Goal: Find specific page/section: Find specific page/section

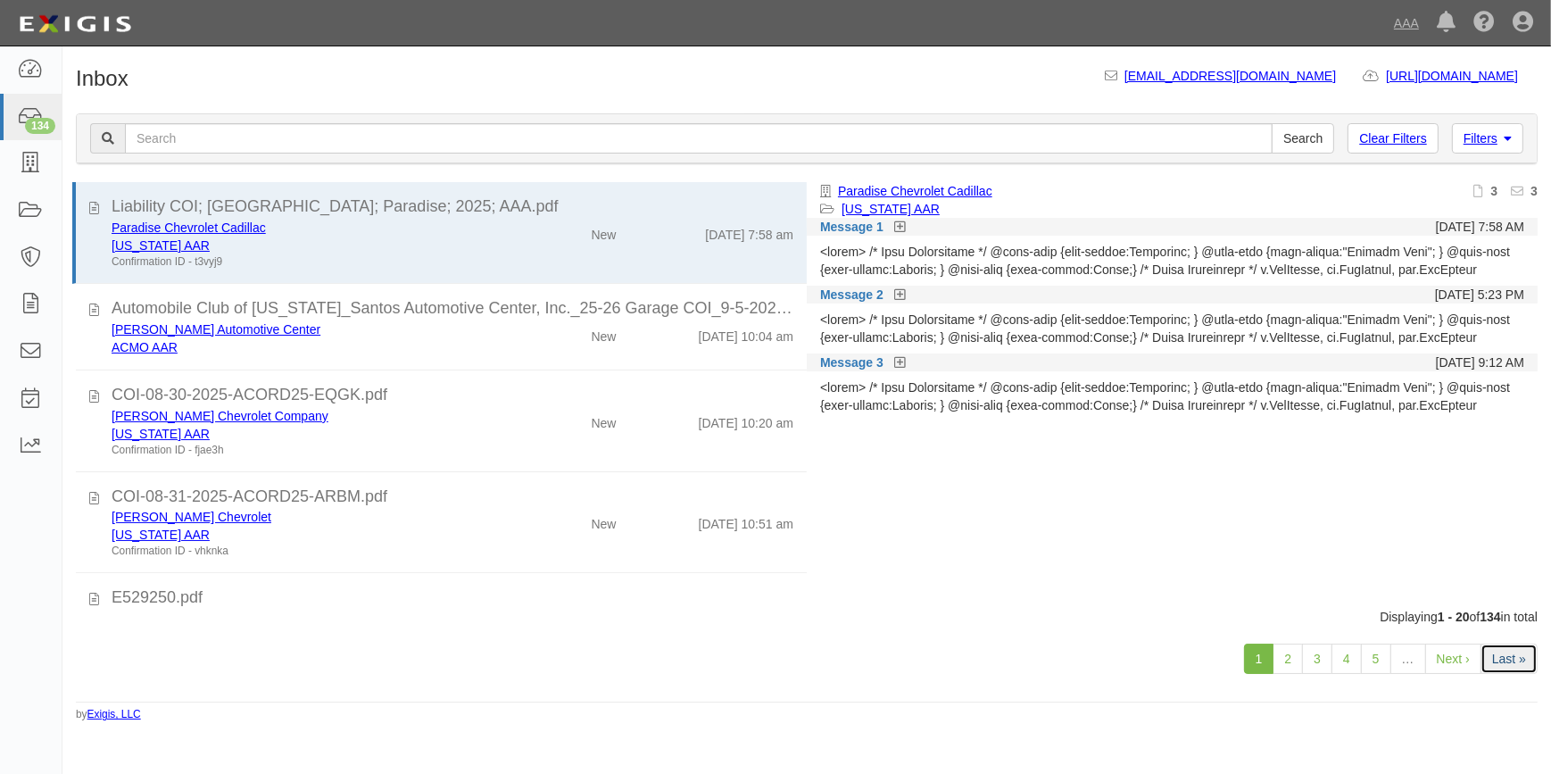
click at [1493, 653] on link "Last »" at bounding box center [1509, 658] width 57 height 30
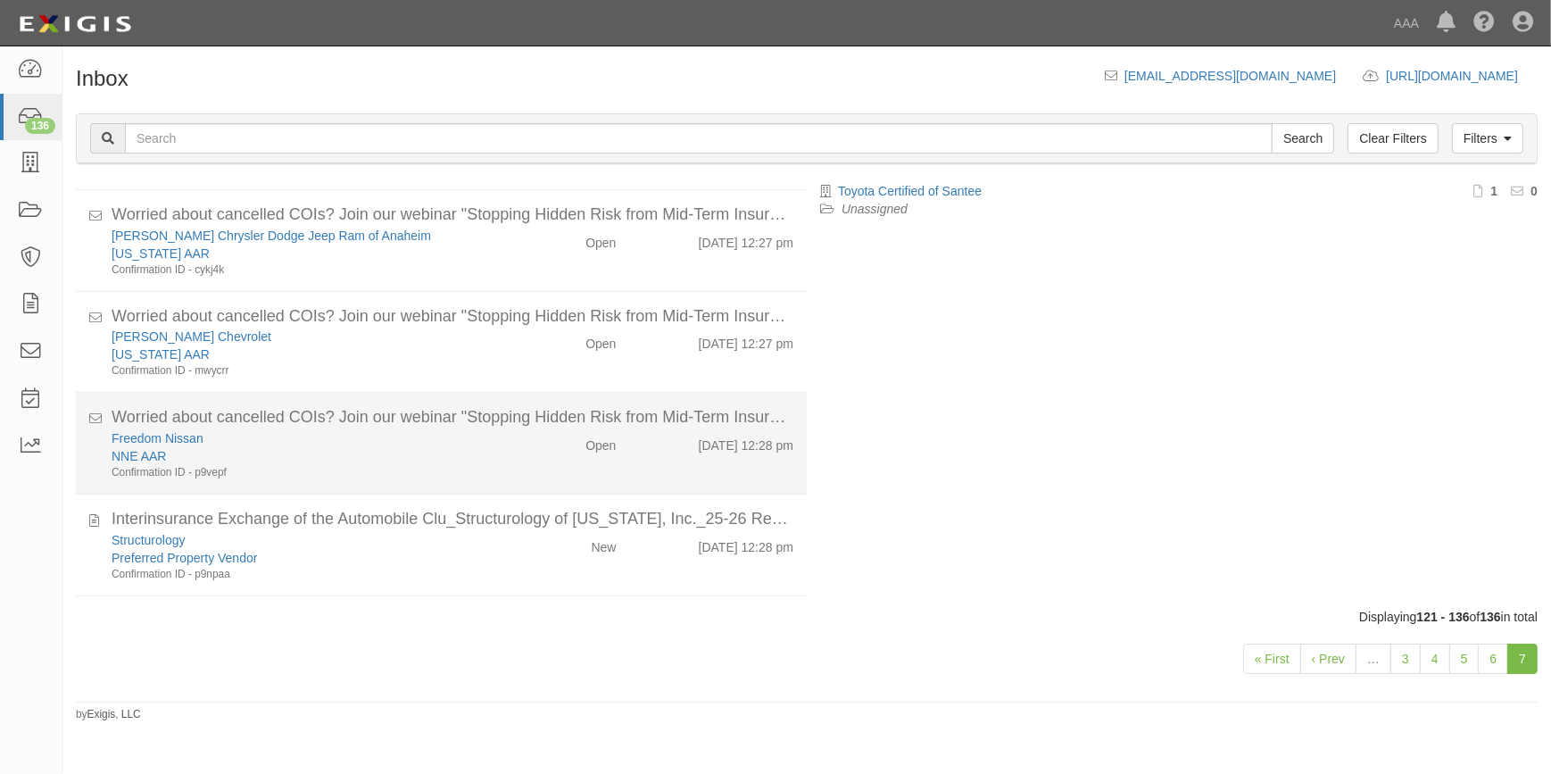
scroll to position [1079, 0]
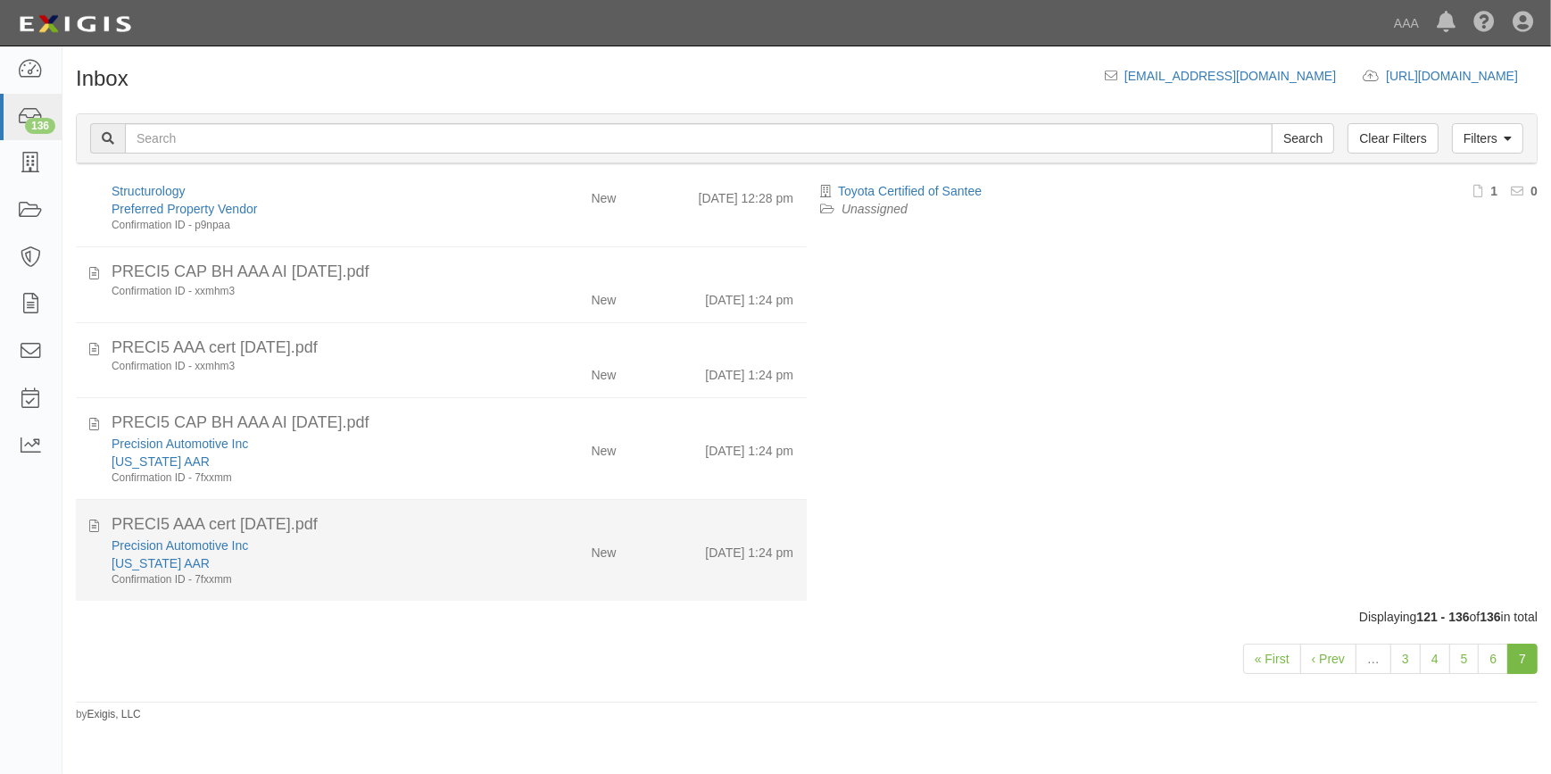
click at [324, 566] on div "California AAR" at bounding box center [305, 563] width 386 height 18
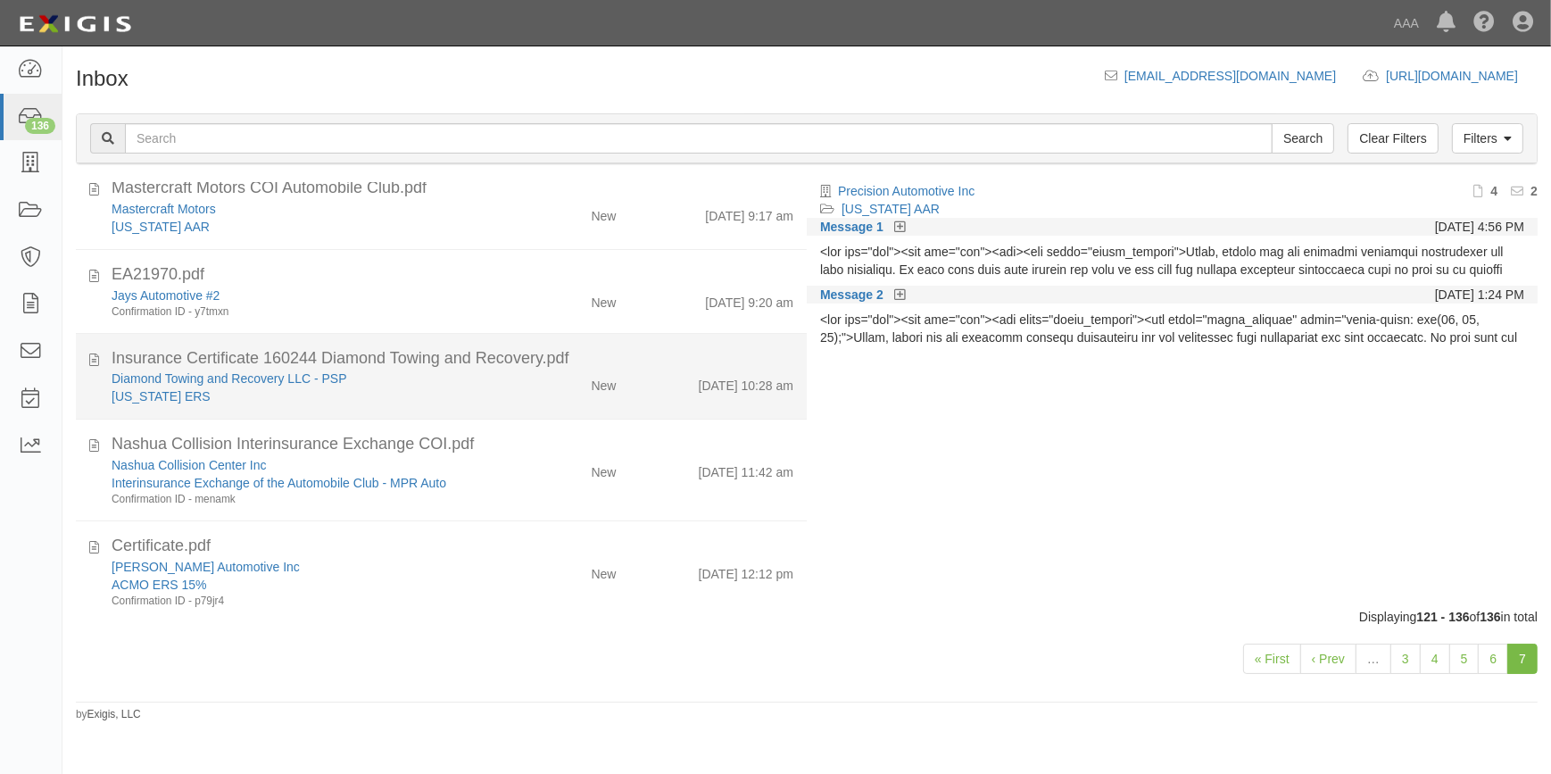
scroll to position [0, 0]
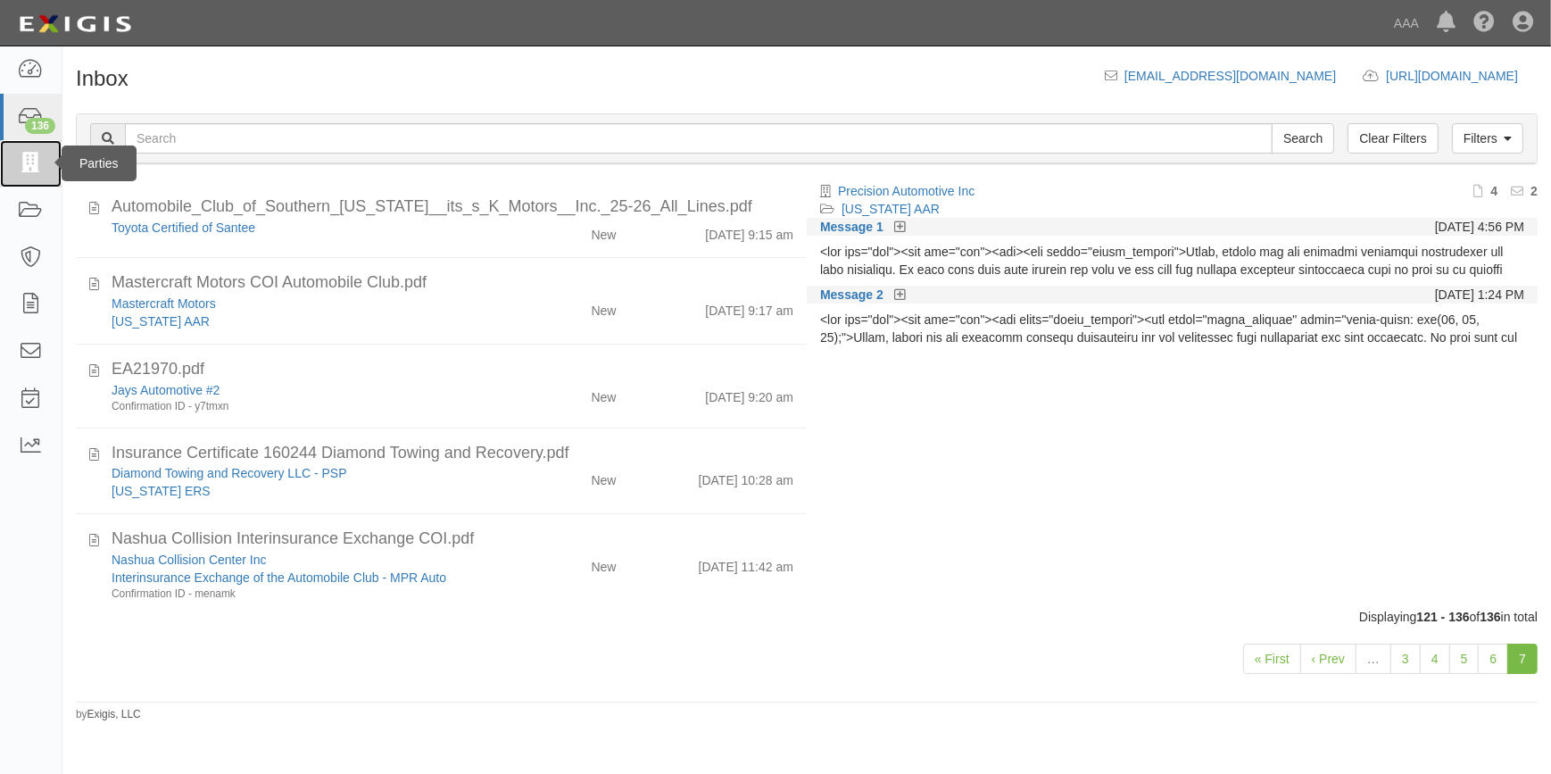
click at [41, 177] on link at bounding box center [31, 163] width 62 height 47
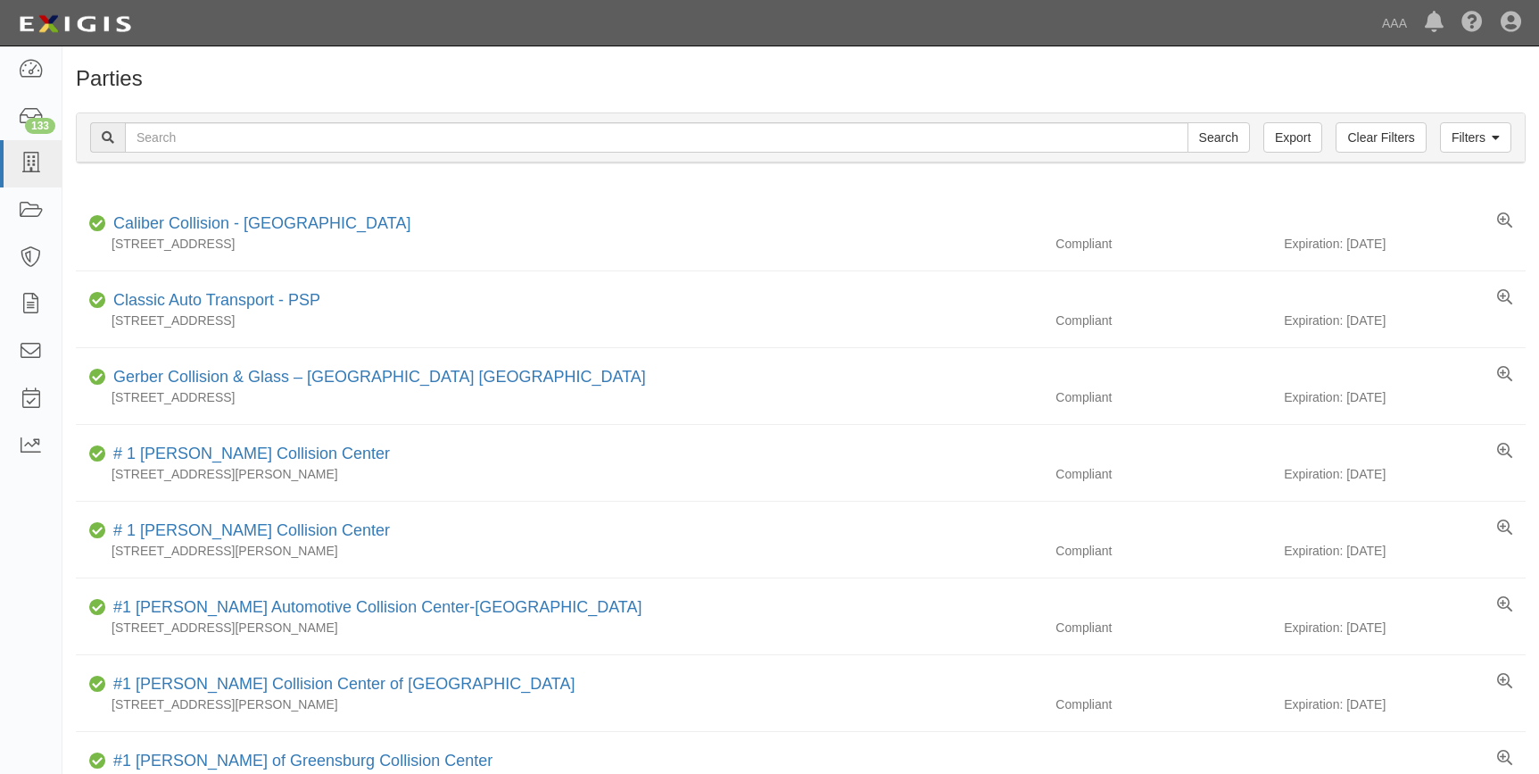
click at [224, 142] on input "text" at bounding box center [657, 137] width 1064 height 30
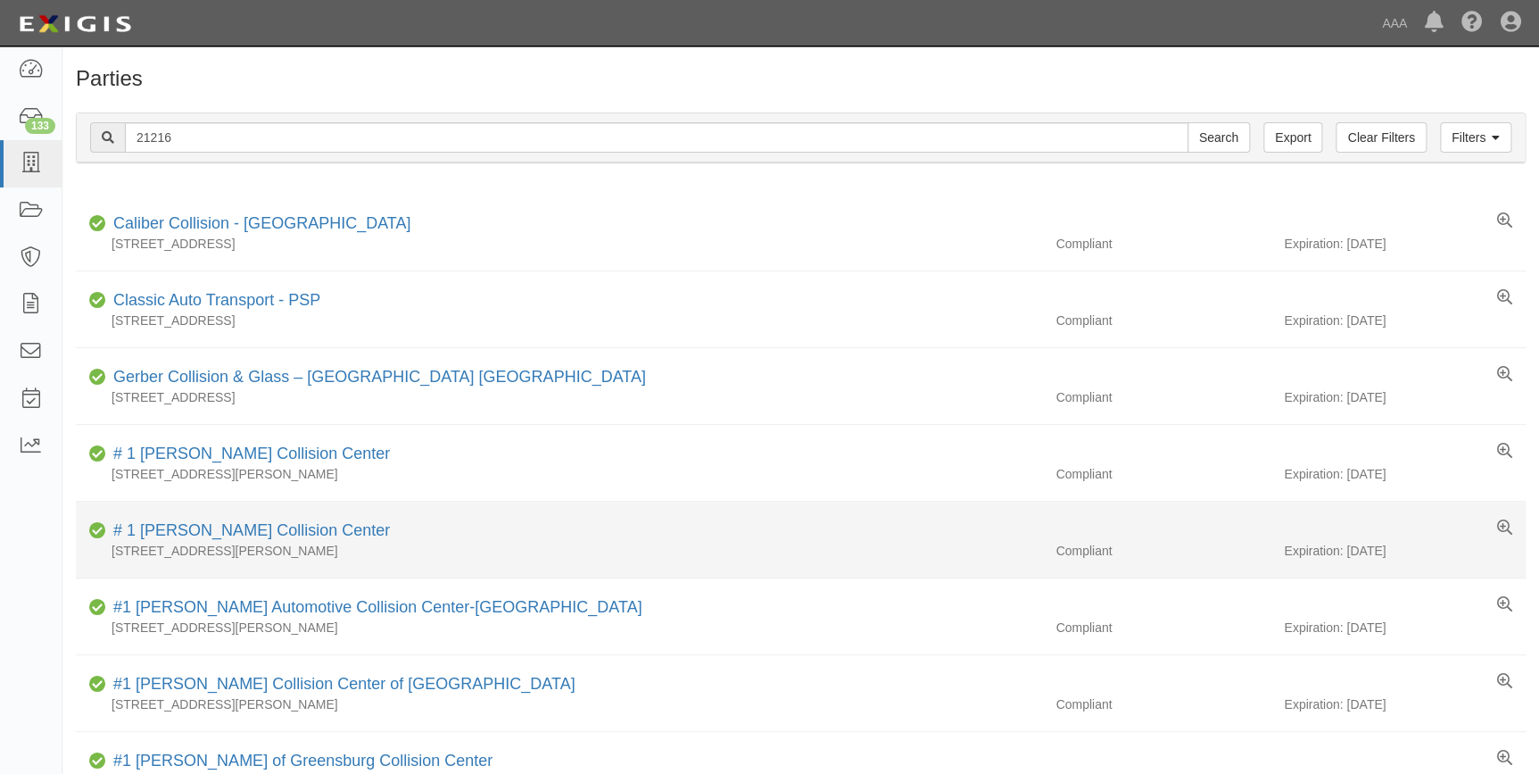
type input "21216"
click at [1188, 122] on input "Search" at bounding box center [1219, 137] width 62 height 30
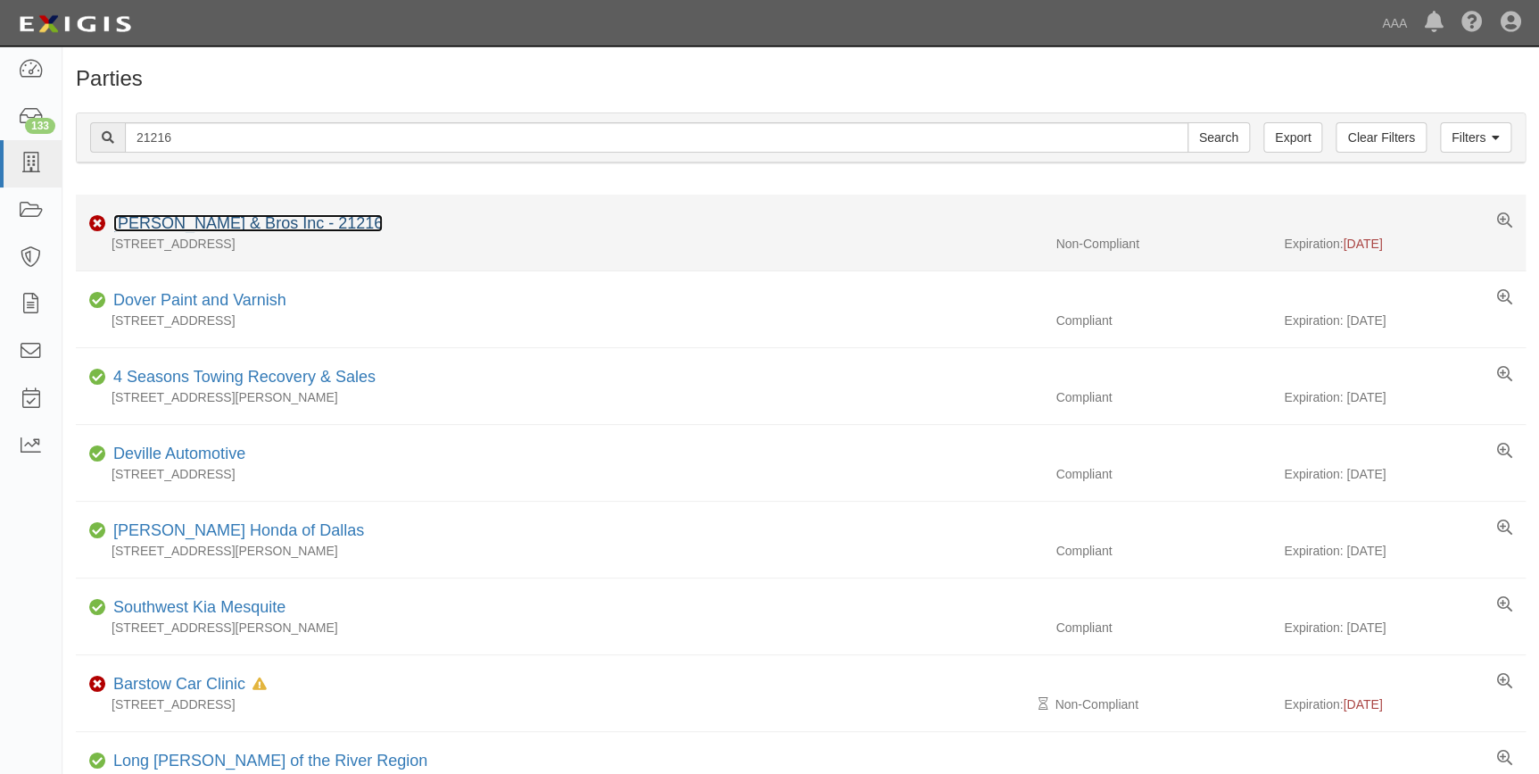
click at [286, 218] on link "[PERSON_NAME] & Bros Inc - 21216" at bounding box center [248, 223] width 270 height 18
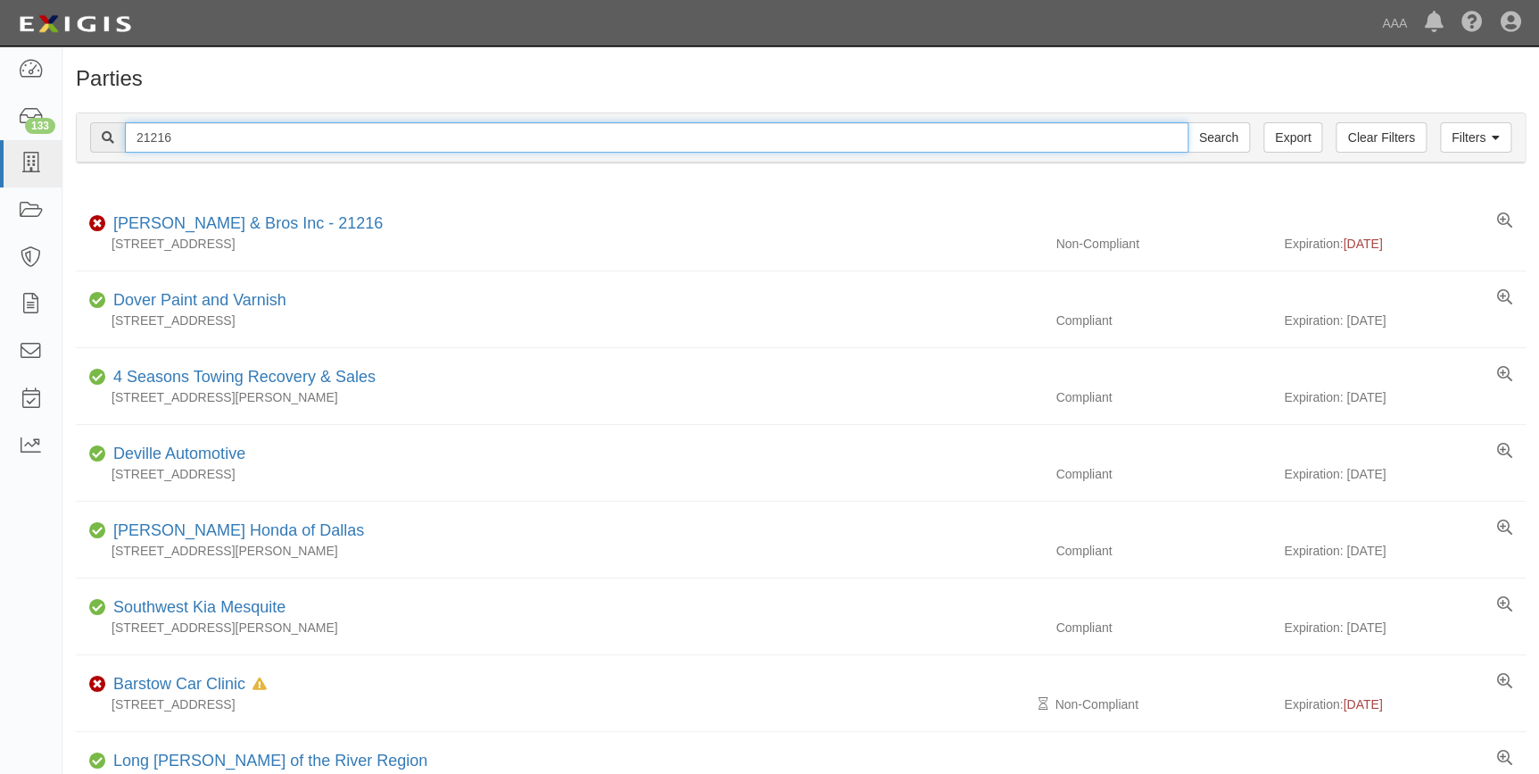
drag, startPoint x: 281, startPoint y: 147, endPoint x: 118, endPoint y: 152, distance: 163.4
click at [118, 152] on div "21216 Search" at bounding box center [670, 137] width 1160 height 30
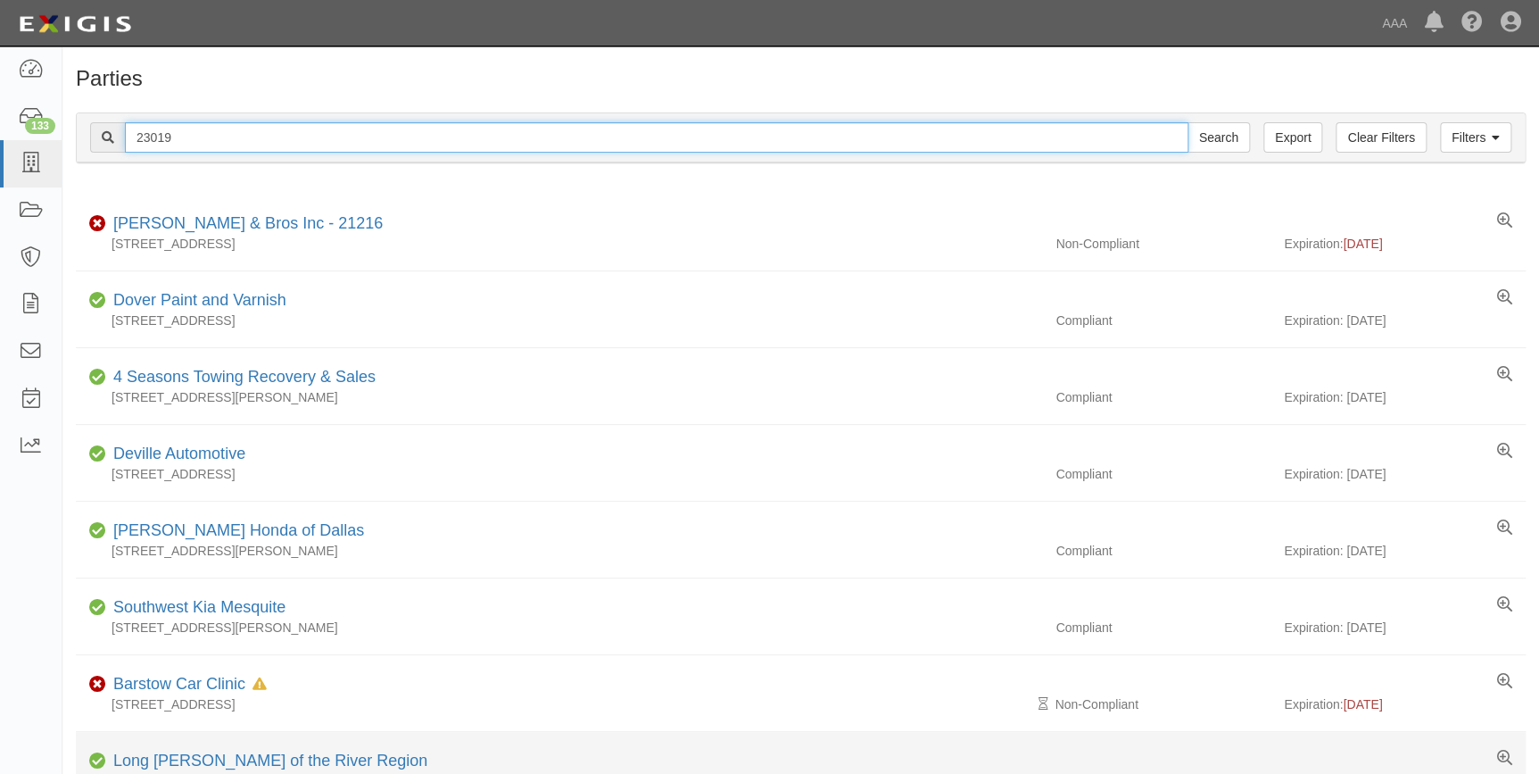
click at [1188, 122] on input "Search" at bounding box center [1219, 137] width 62 height 30
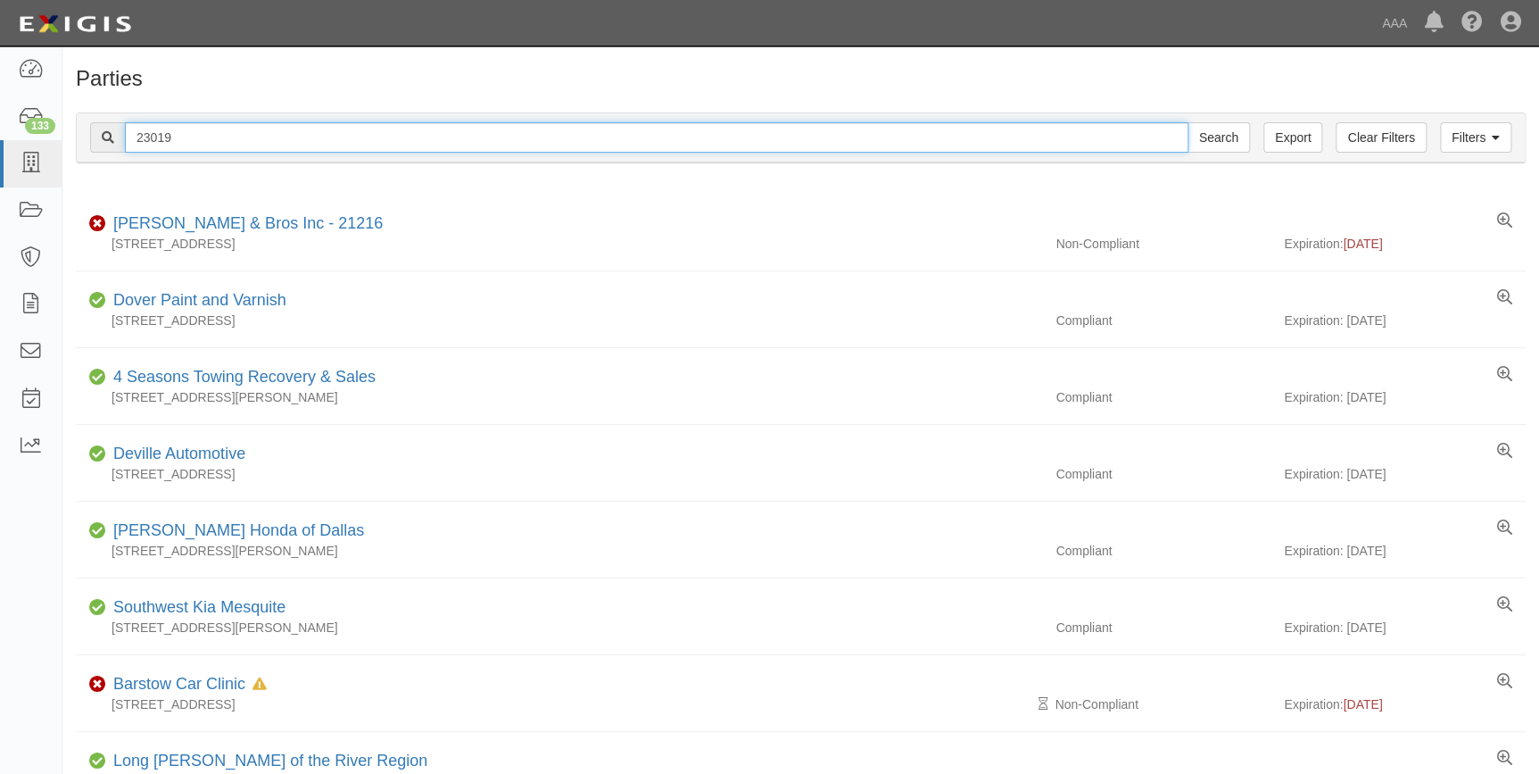
drag, startPoint x: 181, startPoint y: 139, endPoint x: 139, endPoint y: 144, distance: 42.2
click at [139, 144] on input "23019" at bounding box center [657, 137] width 1064 height 30
type input "4062"
click at [1188, 122] on input "Search" at bounding box center [1219, 137] width 62 height 30
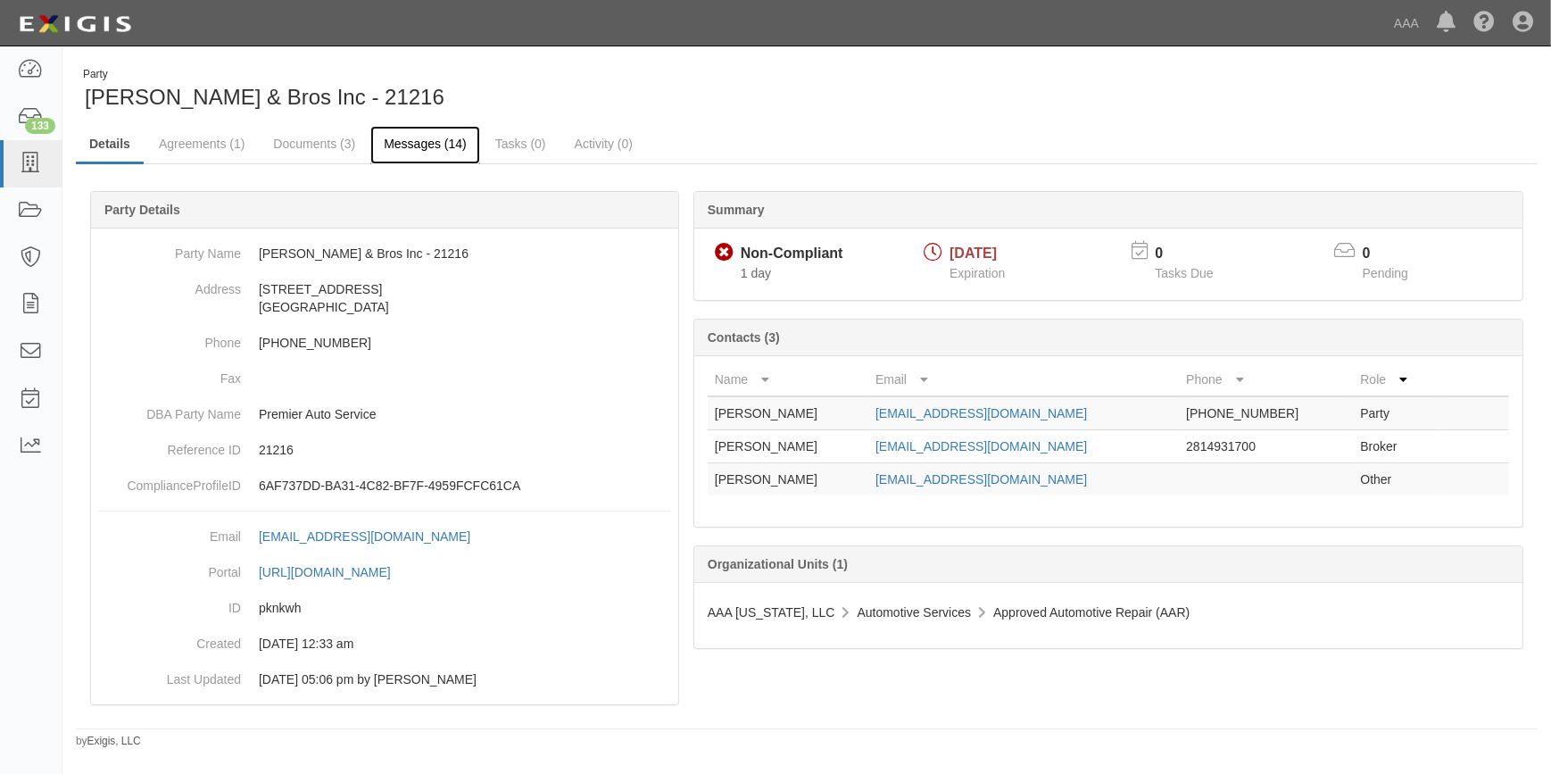
click at [388, 142] on link "Messages (14)" at bounding box center [425, 145] width 110 height 38
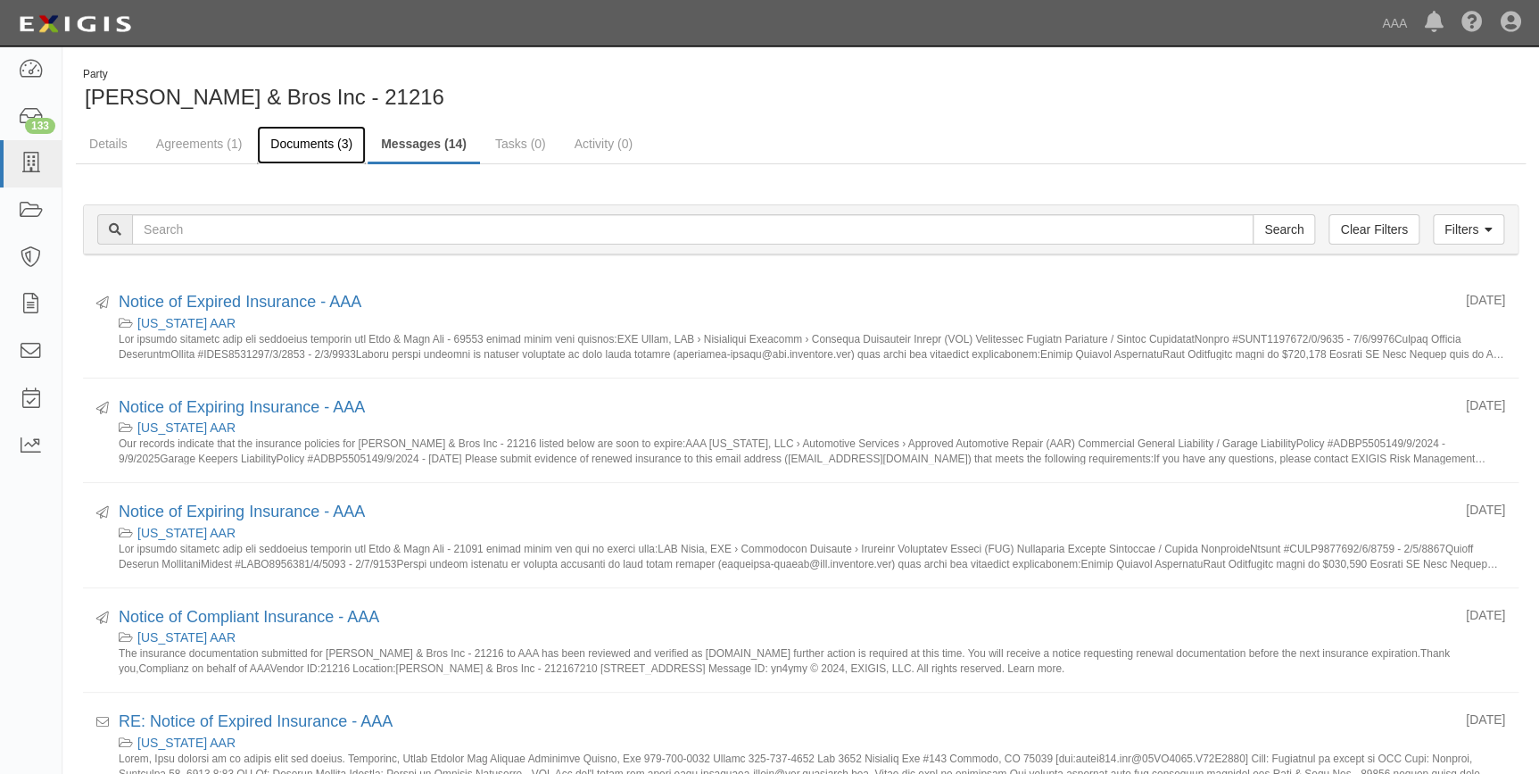
click at [311, 144] on link "Documents (3)" at bounding box center [311, 145] width 109 height 38
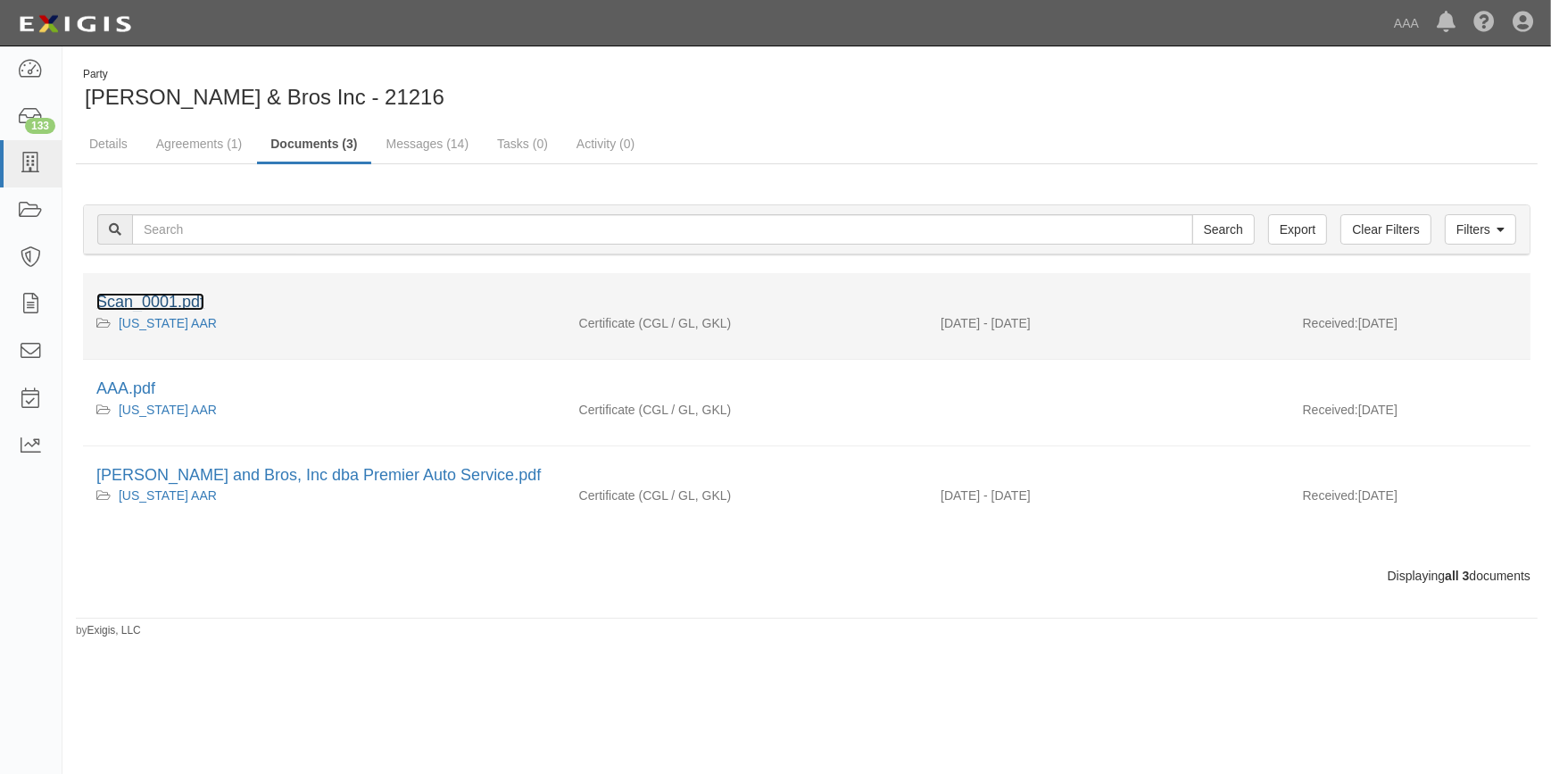
click at [186, 300] on link "Scan_0001.pdf" at bounding box center [150, 302] width 108 height 18
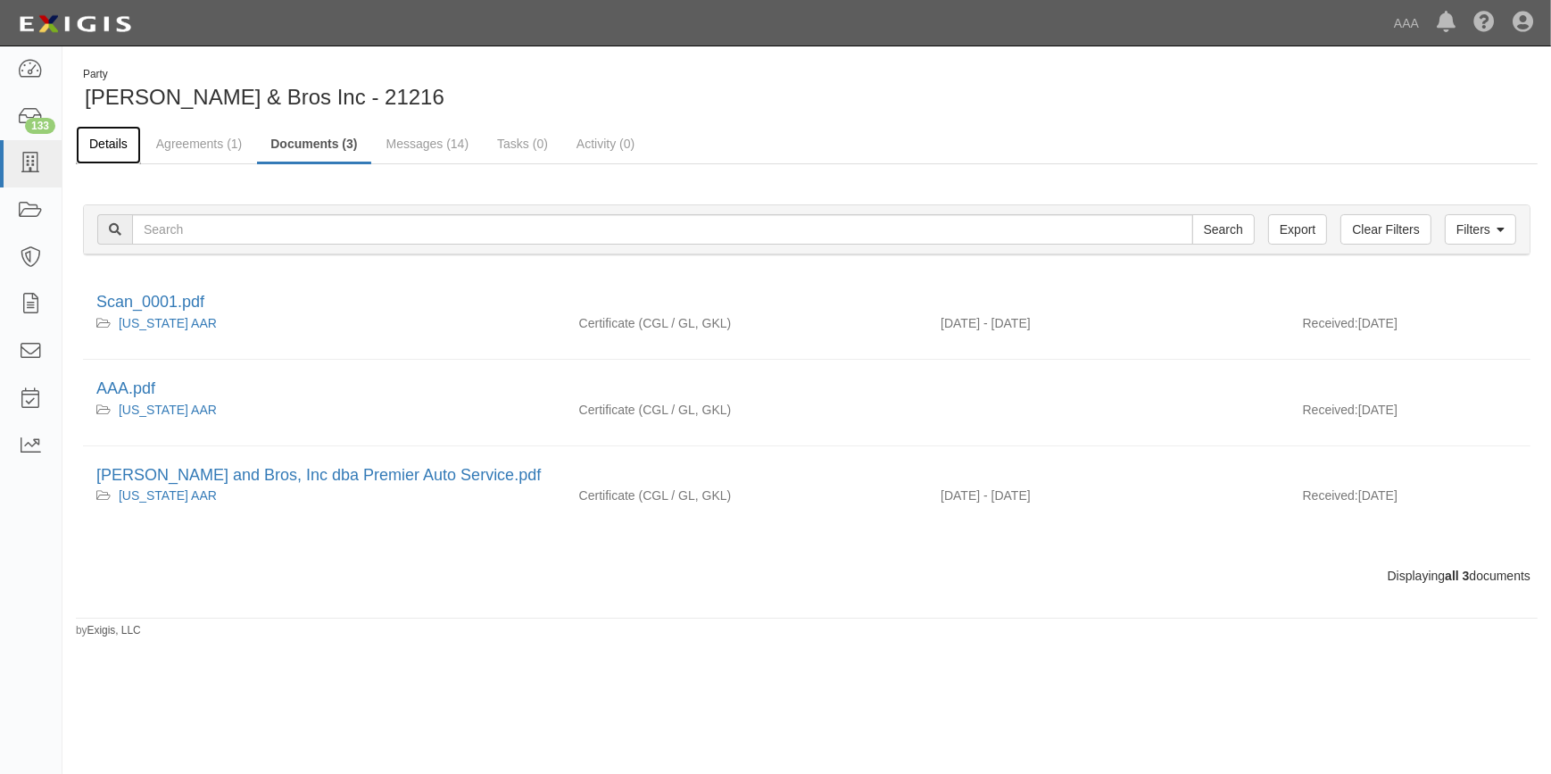
click at [105, 145] on link "Details" at bounding box center [108, 145] width 65 height 38
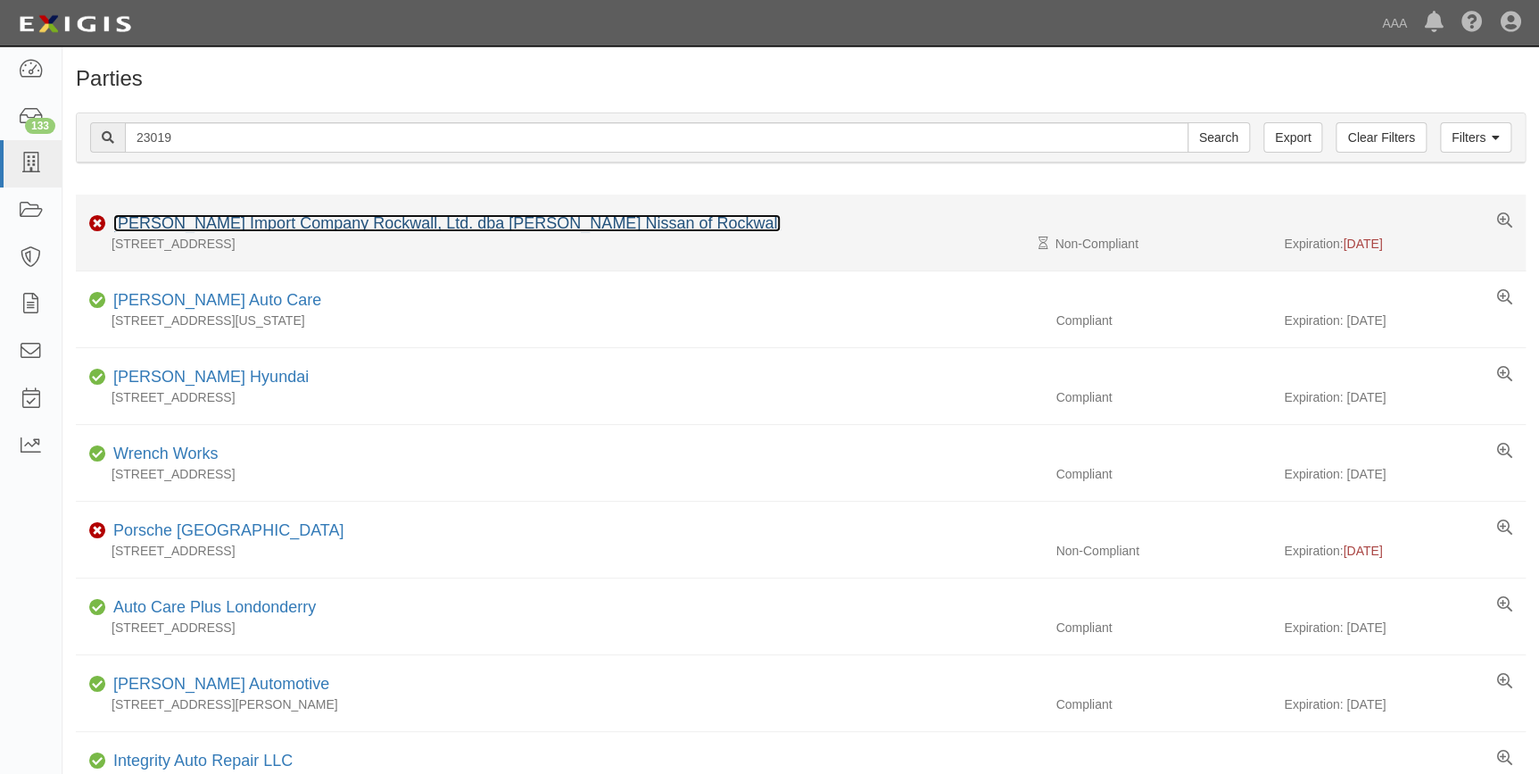
click at [238, 227] on link "Cavender Import Company Rockwall, Ltd. dba Cavender Nissan of Rockwall" at bounding box center [447, 223] width 668 height 18
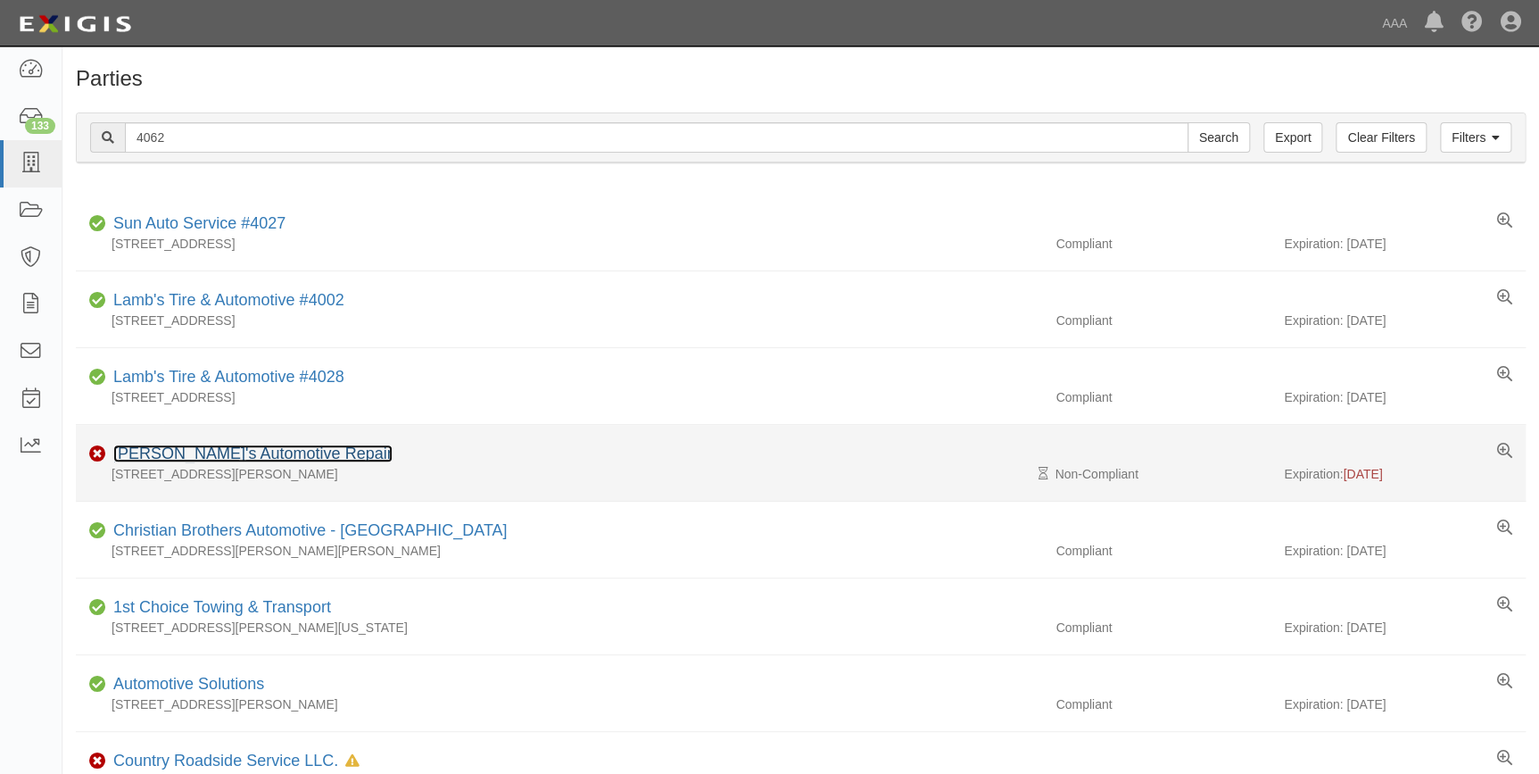
click at [204, 450] on link "[PERSON_NAME]'s Automotive Repair" at bounding box center [252, 453] width 279 height 18
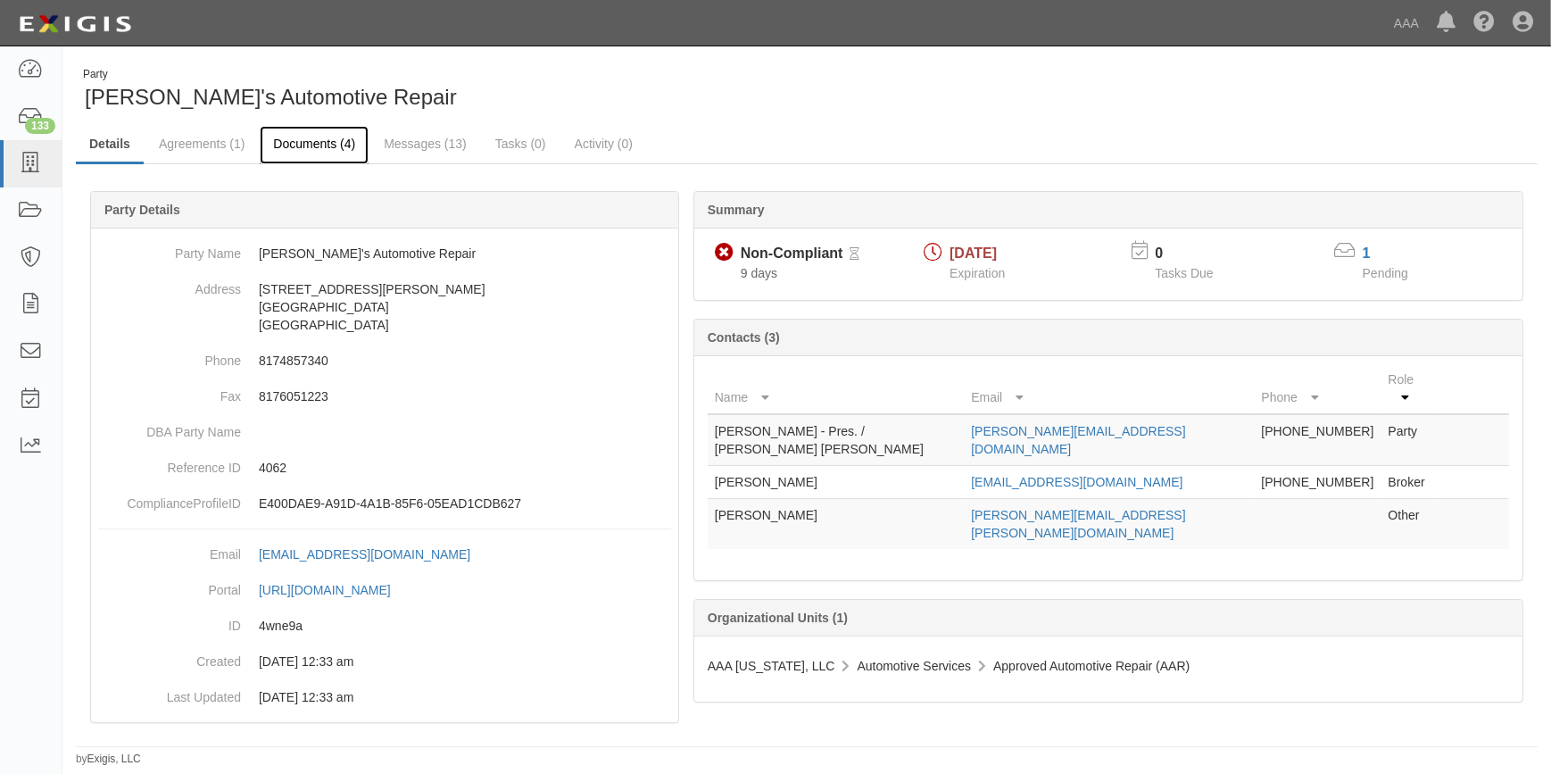
click at [316, 150] on link "Documents (4)" at bounding box center [314, 145] width 109 height 38
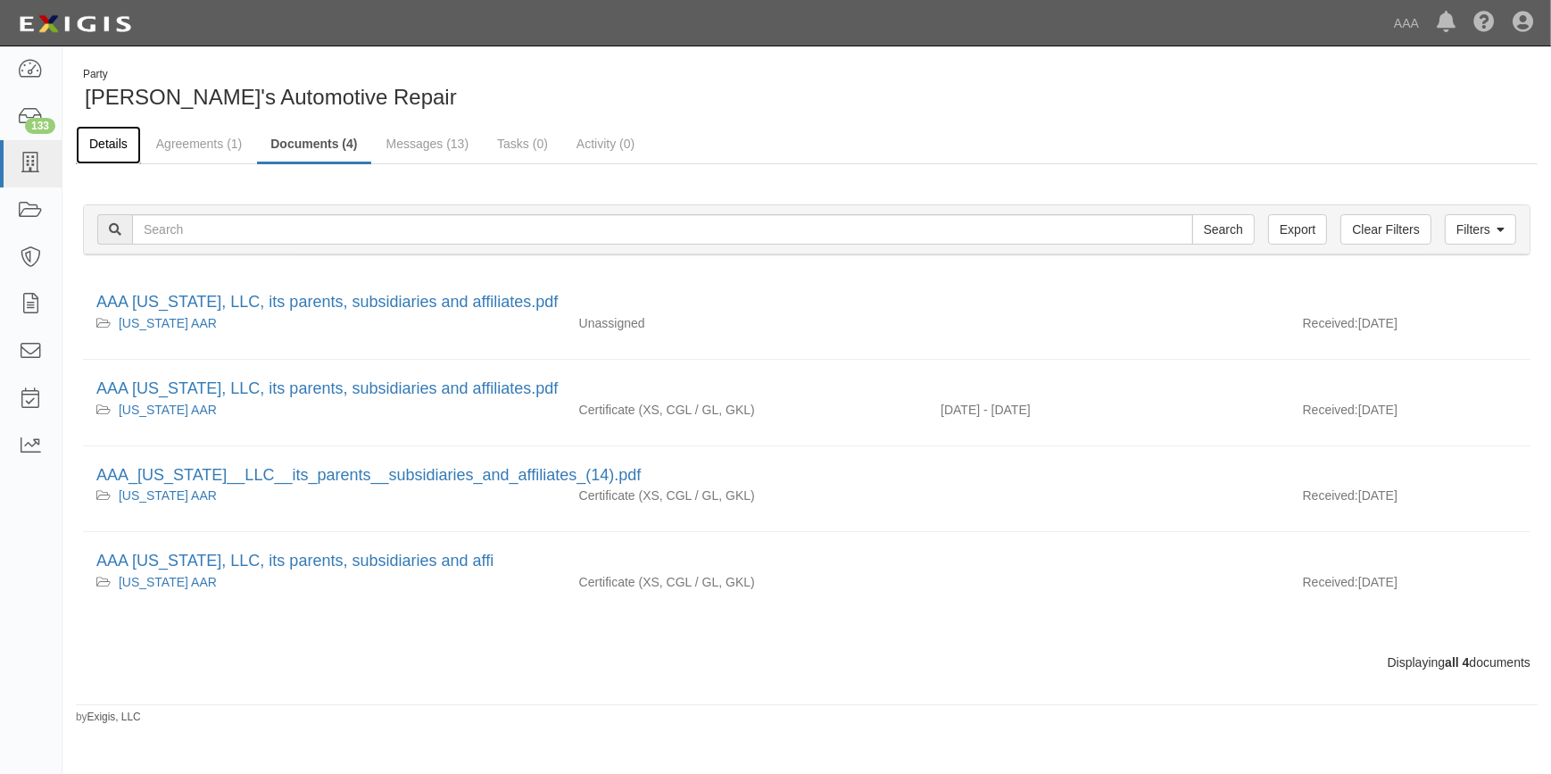
click at [104, 143] on link "Details" at bounding box center [108, 145] width 65 height 38
